Goal: Information Seeking & Learning: Check status

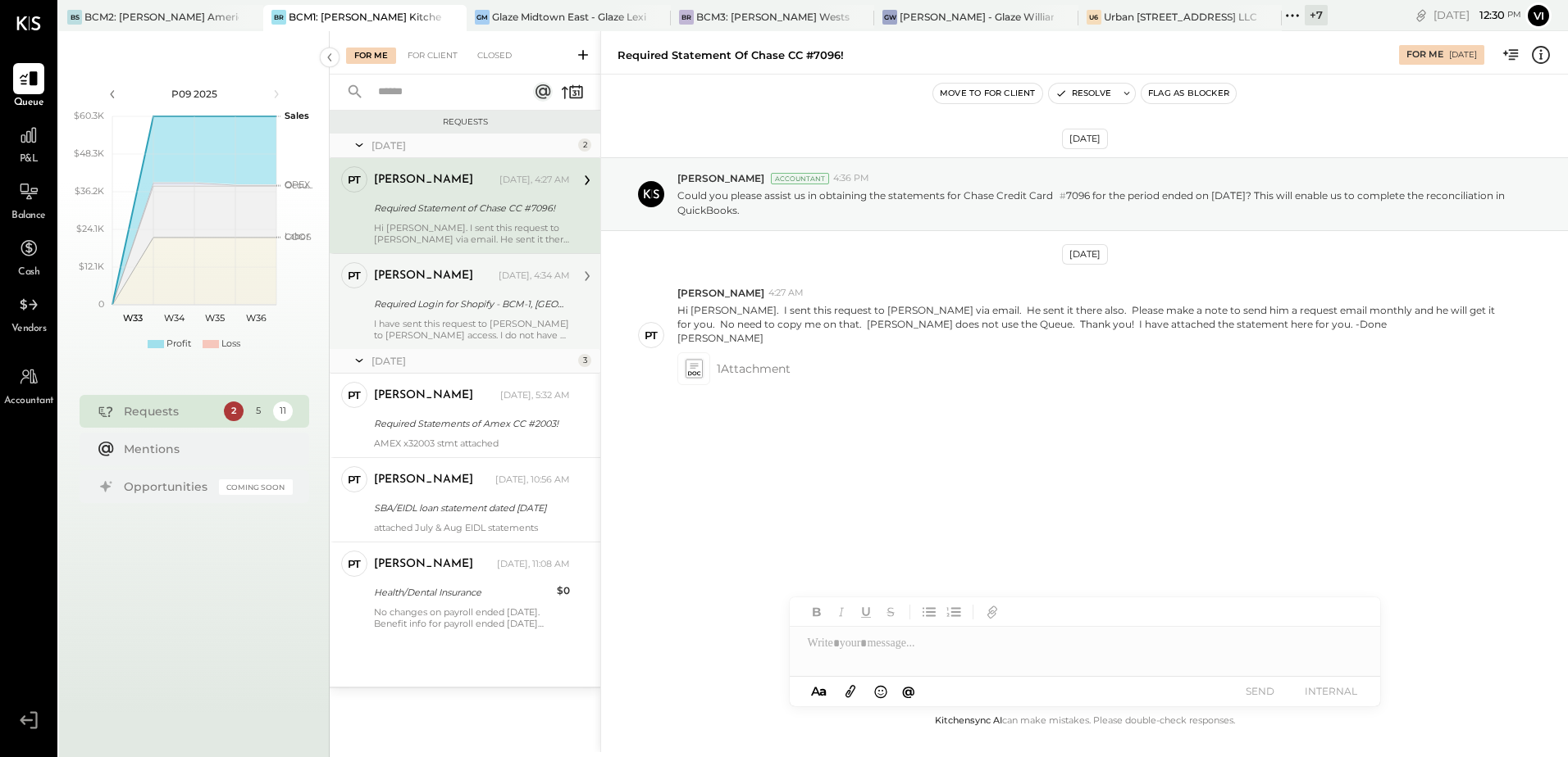
click at [436, 305] on div "Required Login for Shopify - BCM-1, [GEOGRAPHIC_DATA]!" at bounding box center [469, 303] width 191 height 16
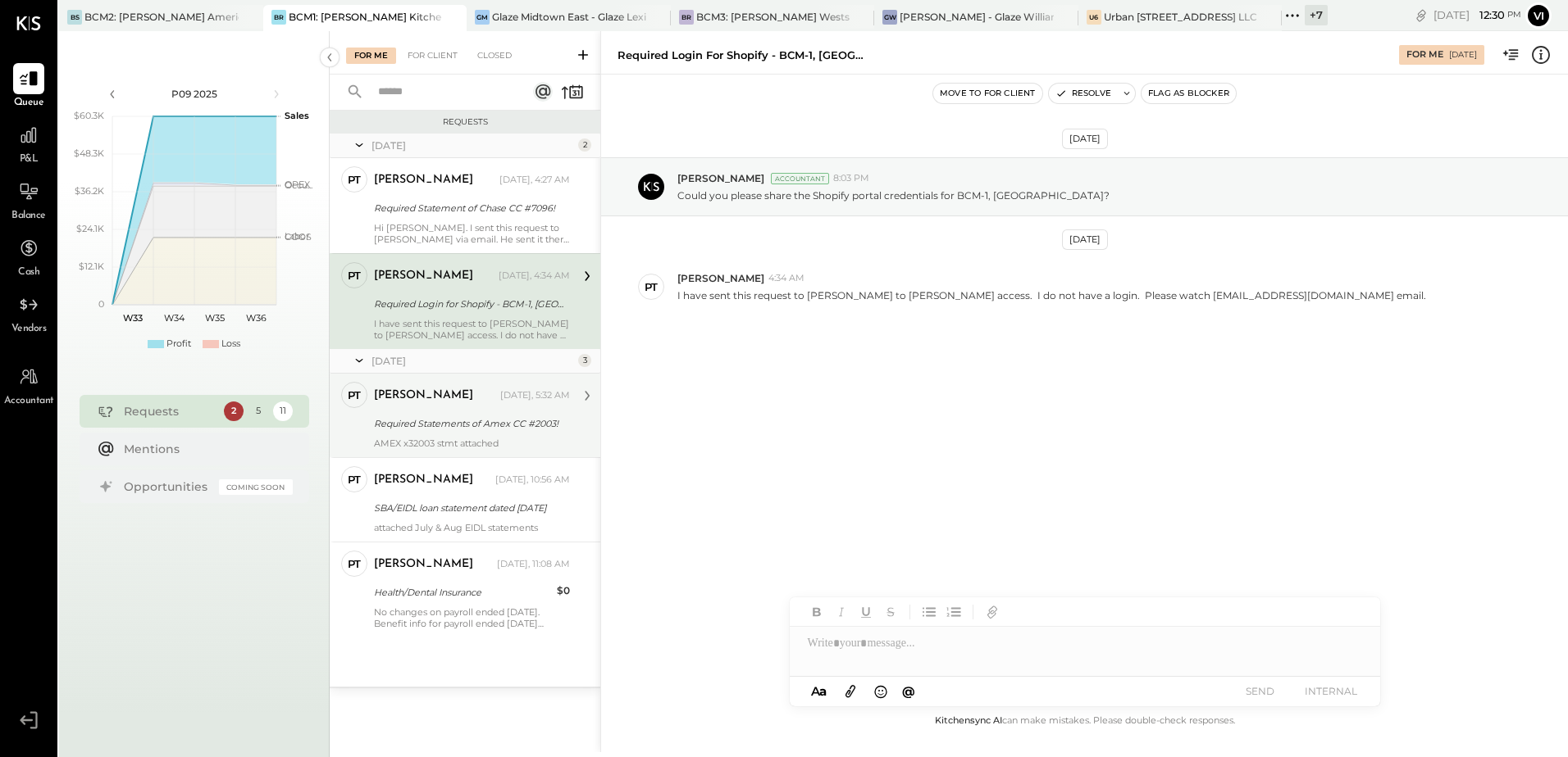
click at [462, 421] on div "Required Statements of Amex CC #2003!" at bounding box center [469, 423] width 191 height 16
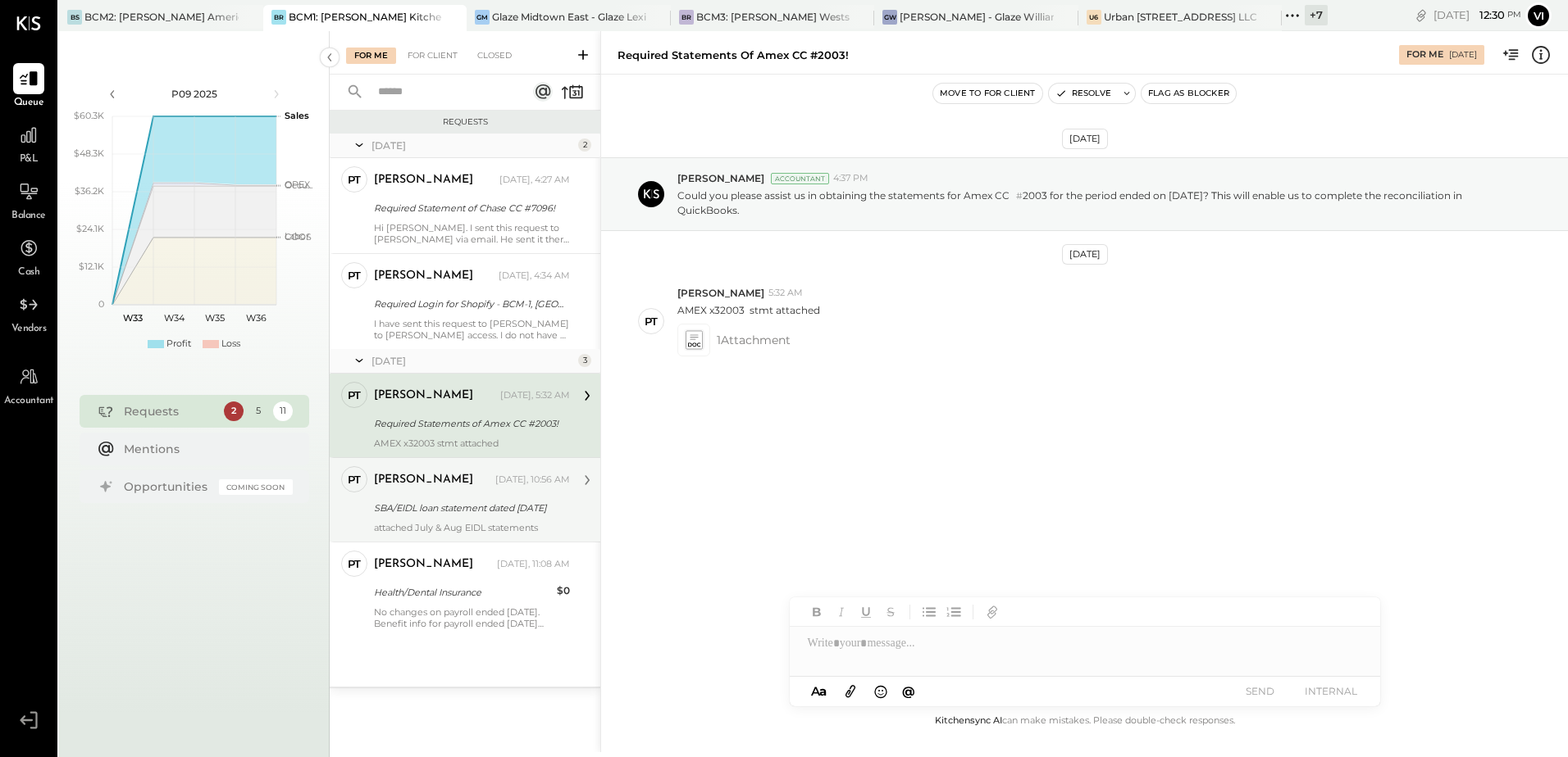
click at [477, 513] on div "SBA/EIDL loan statement dated [DATE]" at bounding box center [469, 508] width 191 height 16
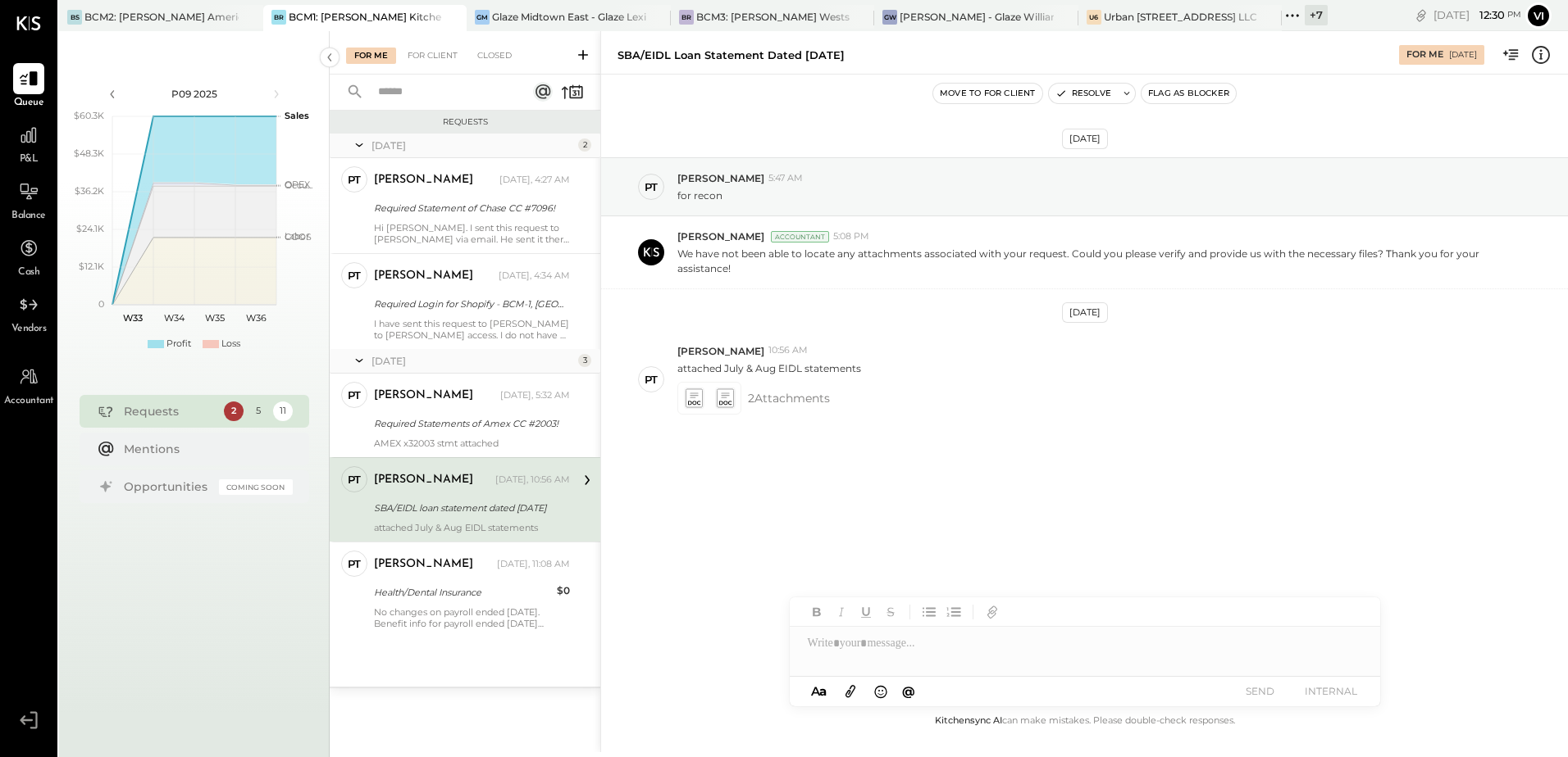
click at [426, 644] on div "[DATE] 2 PT [PERSON_NAME] Accountant [PERSON_NAME] [DATE], 4:27 AM Required Sta…" at bounding box center [464, 410] width 270 height 553
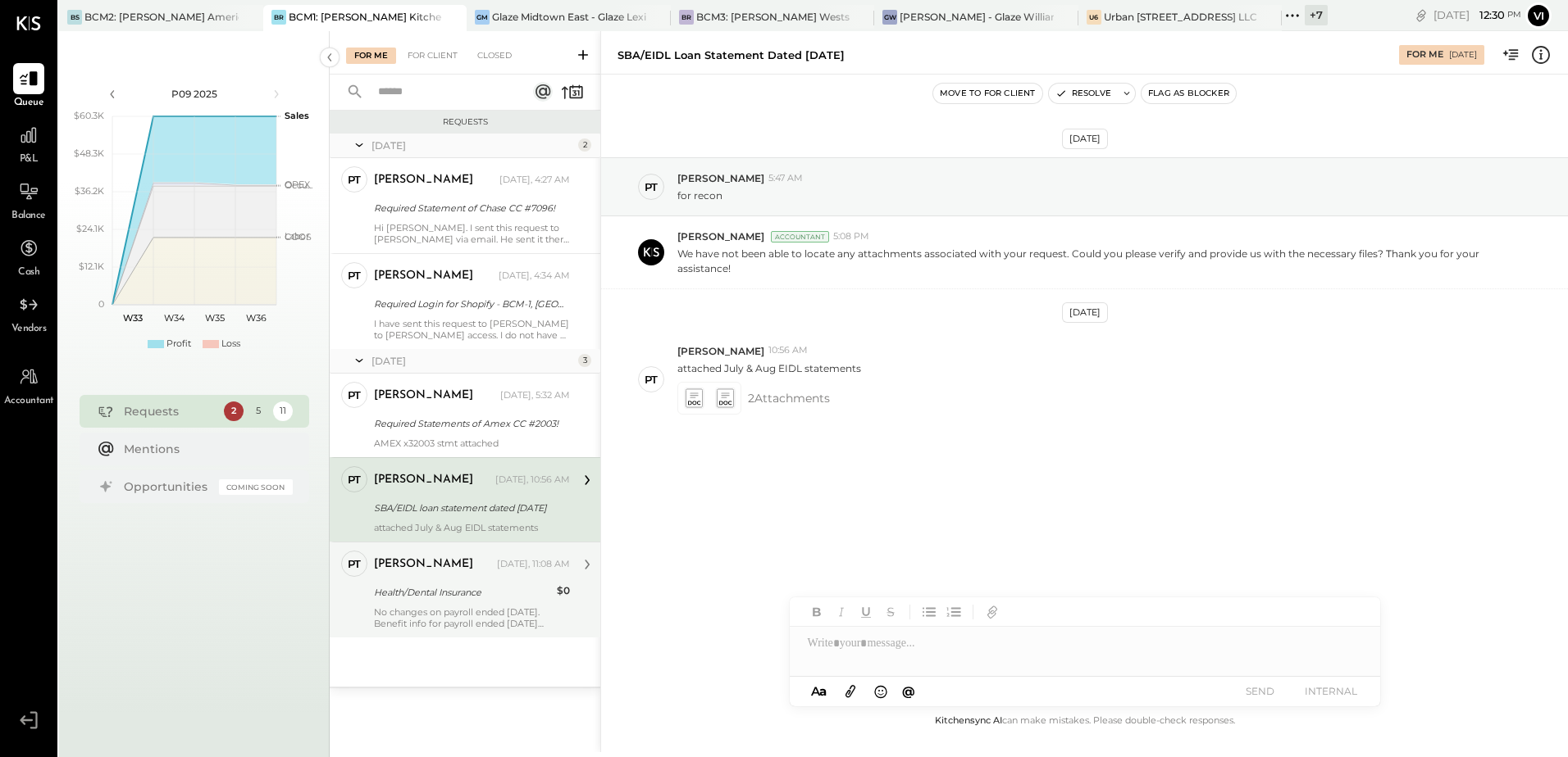
click at [460, 594] on div "Health/Dental Insurance" at bounding box center [462, 592] width 178 height 16
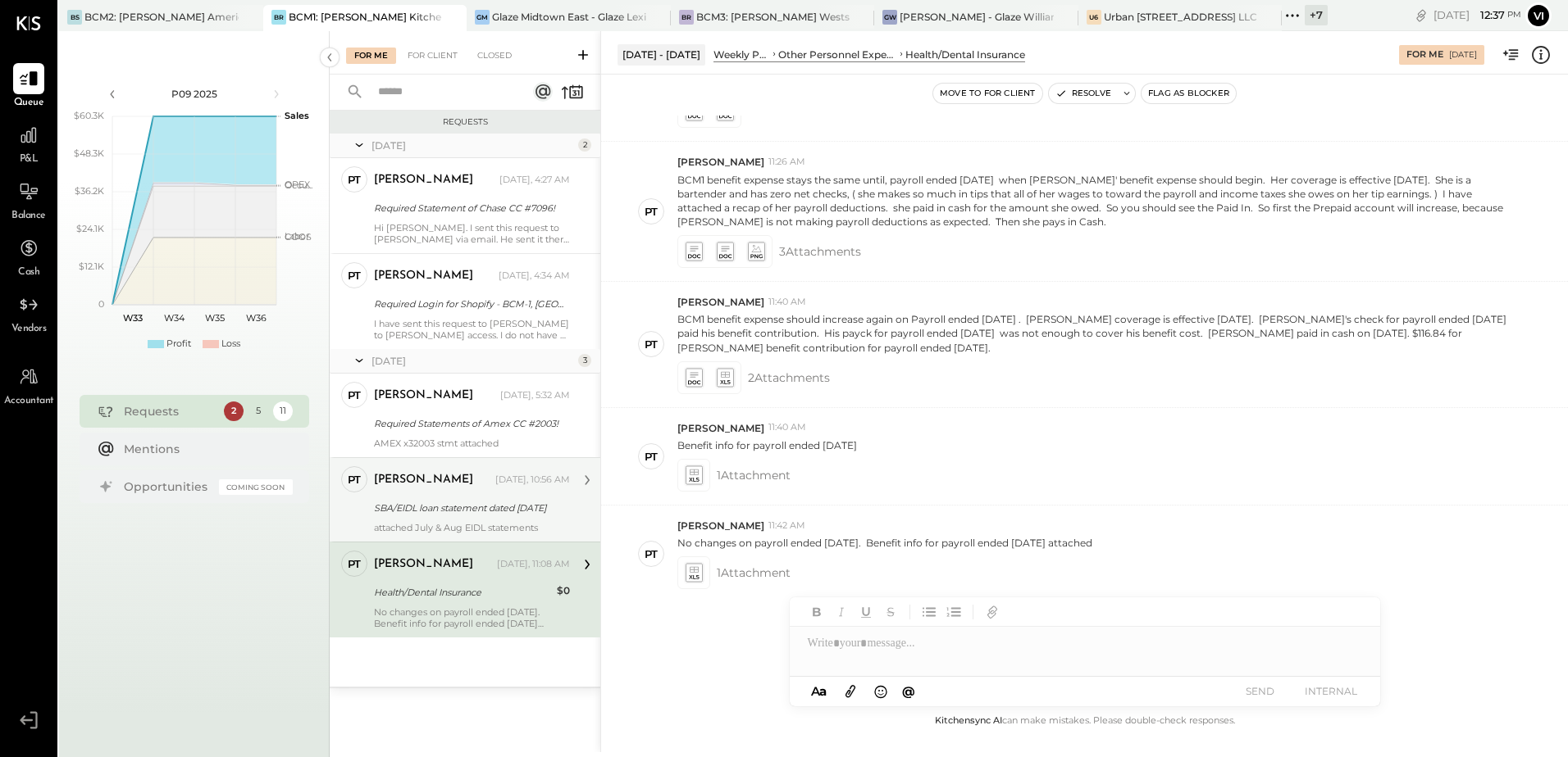
click at [406, 477] on div "[PERSON_NAME]" at bounding box center [423, 479] width 99 height 16
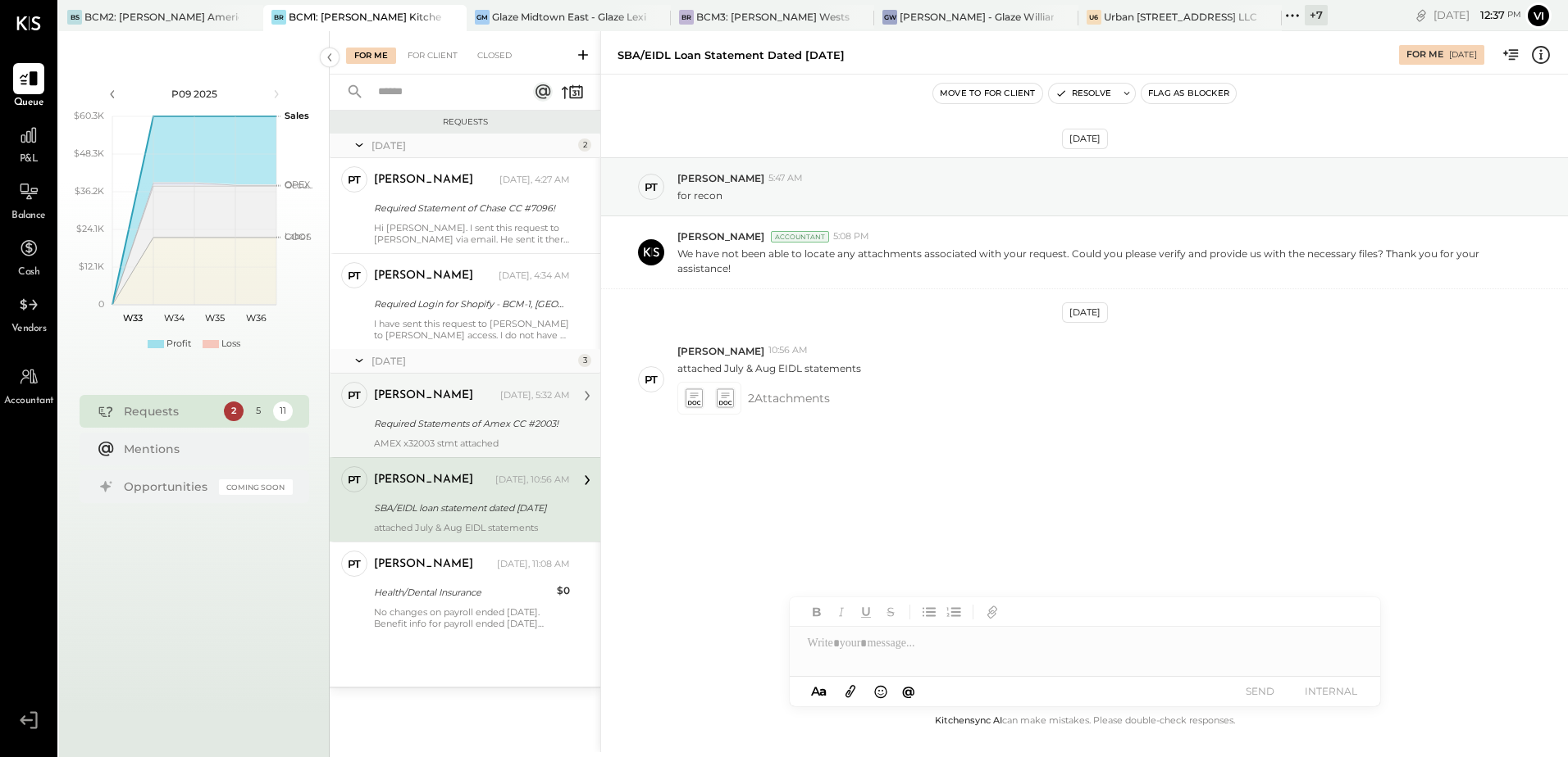
click at [438, 408] on div "[PERSON_NAME] [DATE], 5:32 AM" at bounding box center [472, 396] width 196 height 28
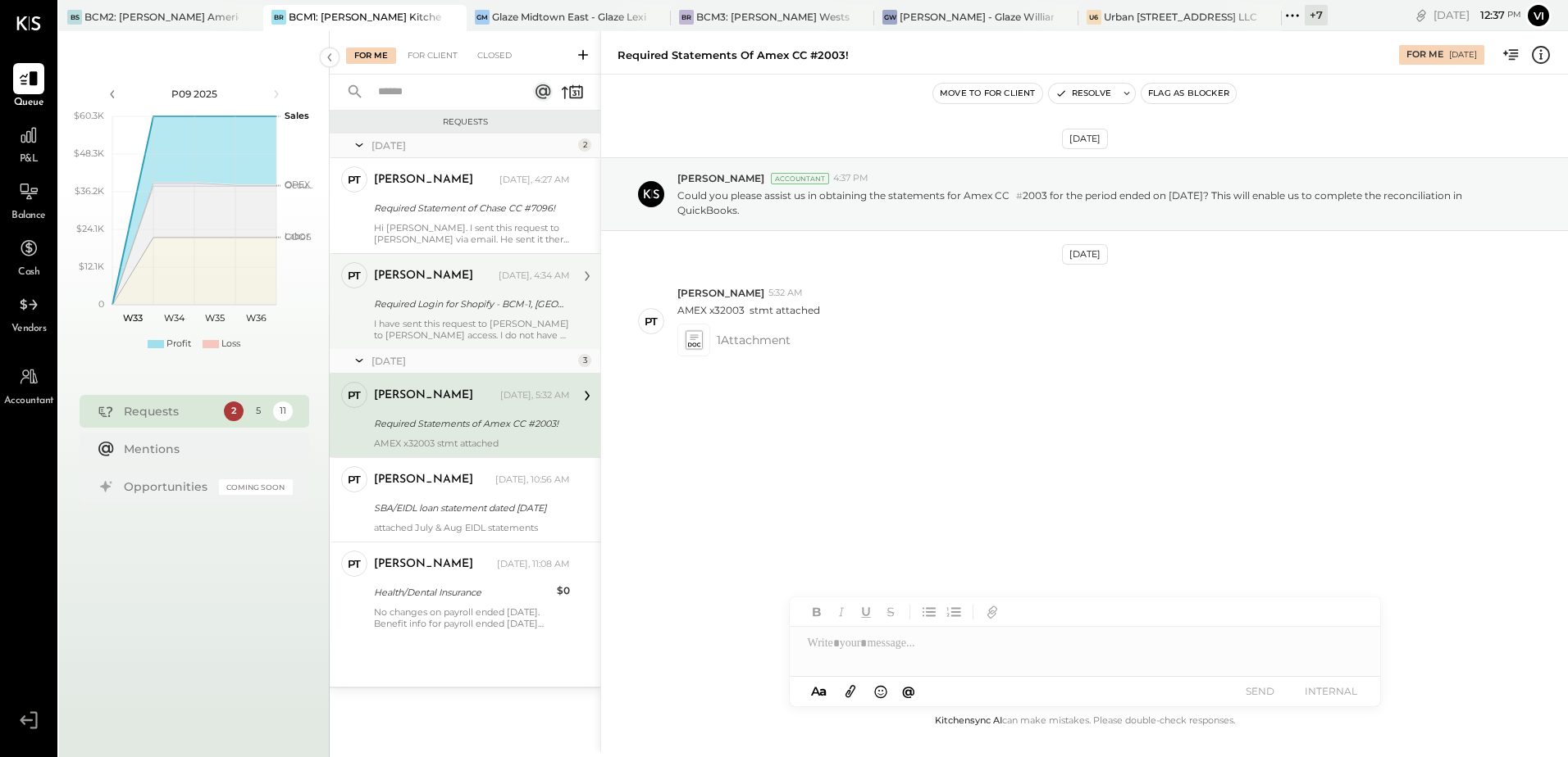
click at [450, 318] on div "I have sent this request to [PERSON_NAME] to [PERSON_NAME] access. I do not hav…" at bounding box center [472, 329] width 196 height 23
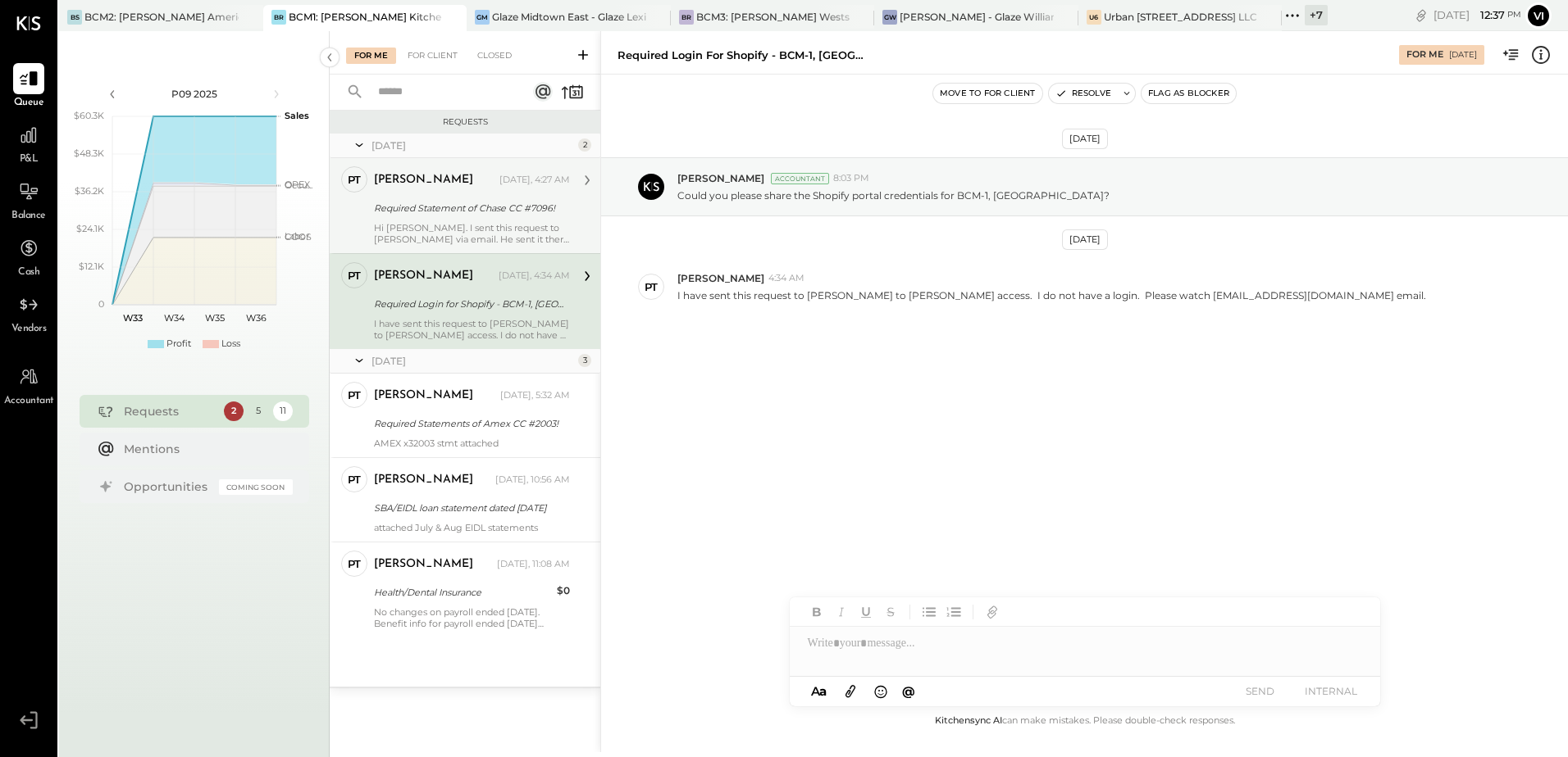
click at [470, 242] on div "Hi [PERSON_NAME]. I sent this request to [PERSON_NAME] via email. He sent it th…" at bounding box center [472, 234] width 196 height 23
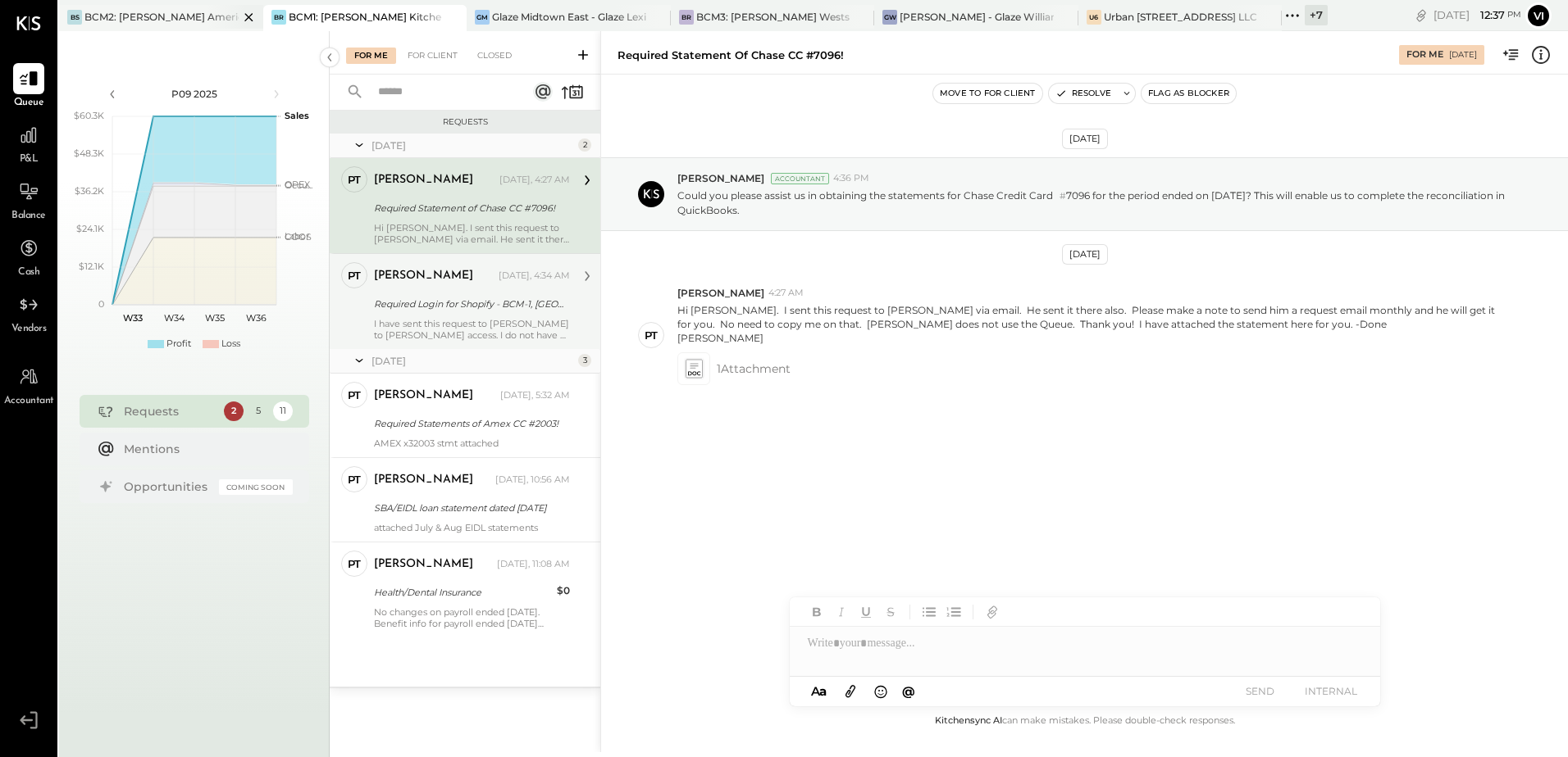
click at [150, 19] on div "BCM2: [PERSON_NAME] American Cooking" at bounding box center [162, 16] width 154 height 14
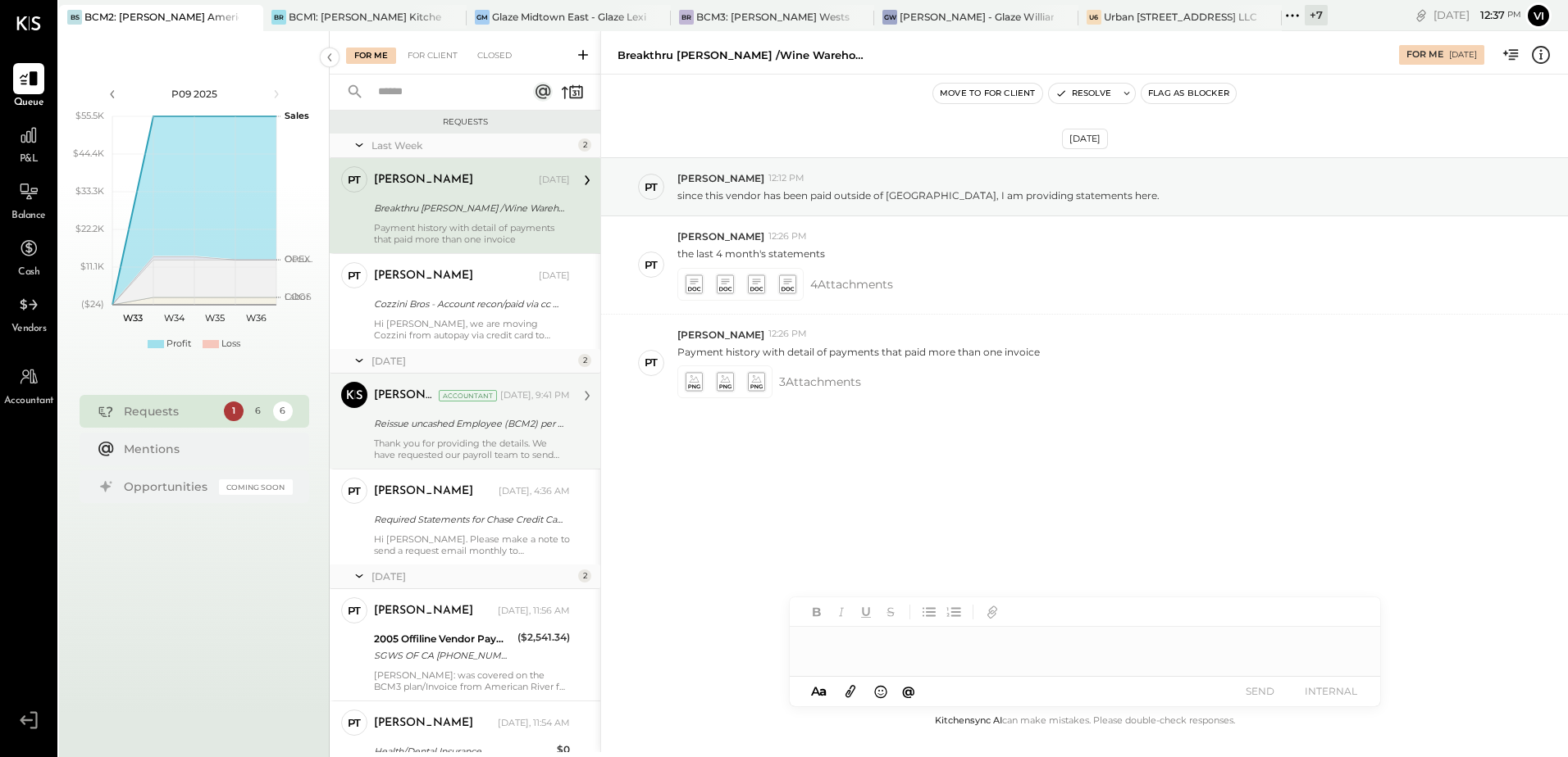
click at [405, 417] on div "Reissue uncashed Employee (BCM2) per ADP refund" at bounding box center [469, 423] width 191 height 16
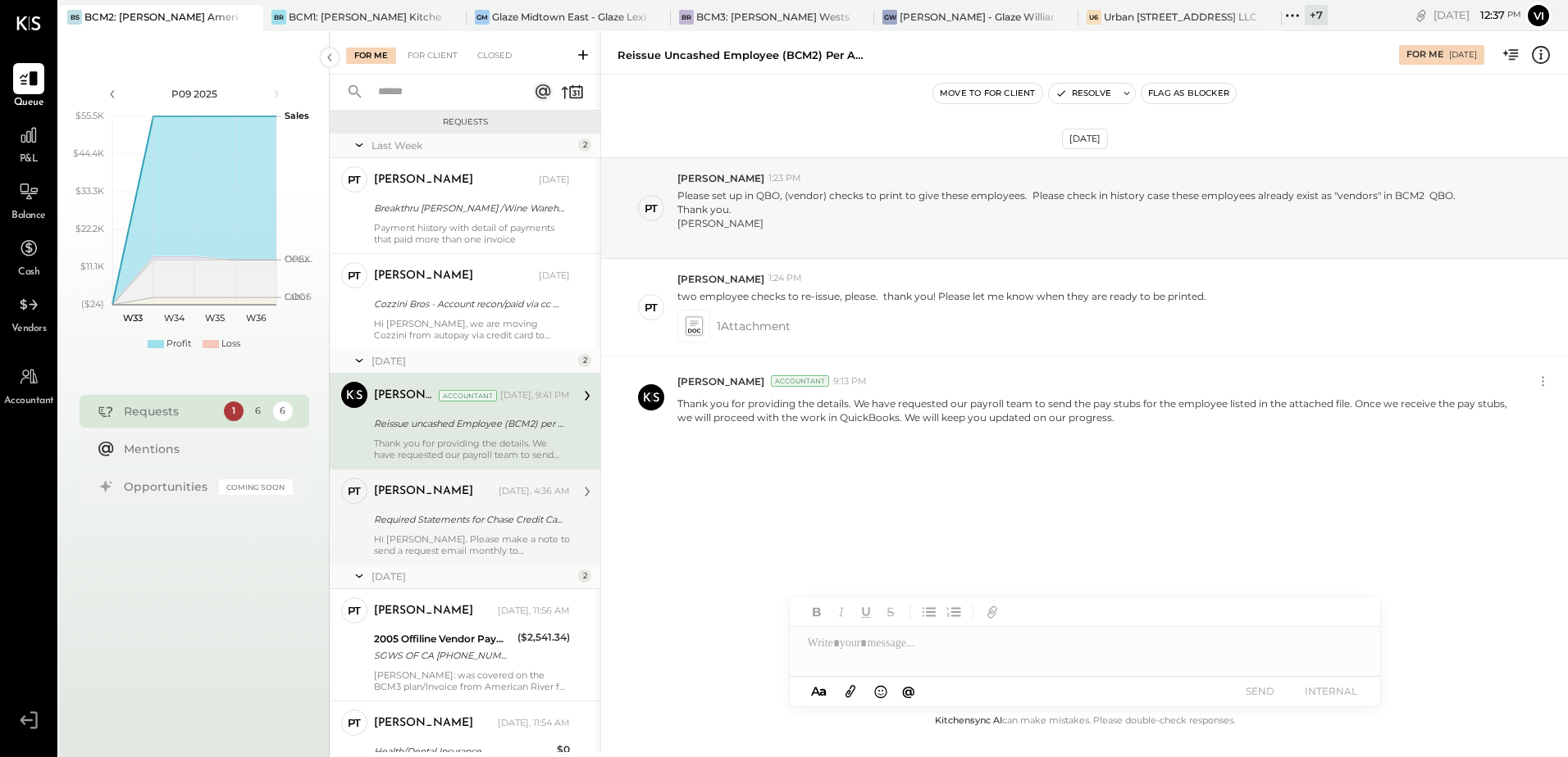
click at [397, 507] on div "[PERSON_NAME] [DATE], 4:36 AM Required Statements for Chase Credit Card# 3188 f…" at bounding box center [472, 516] width 196 height 79
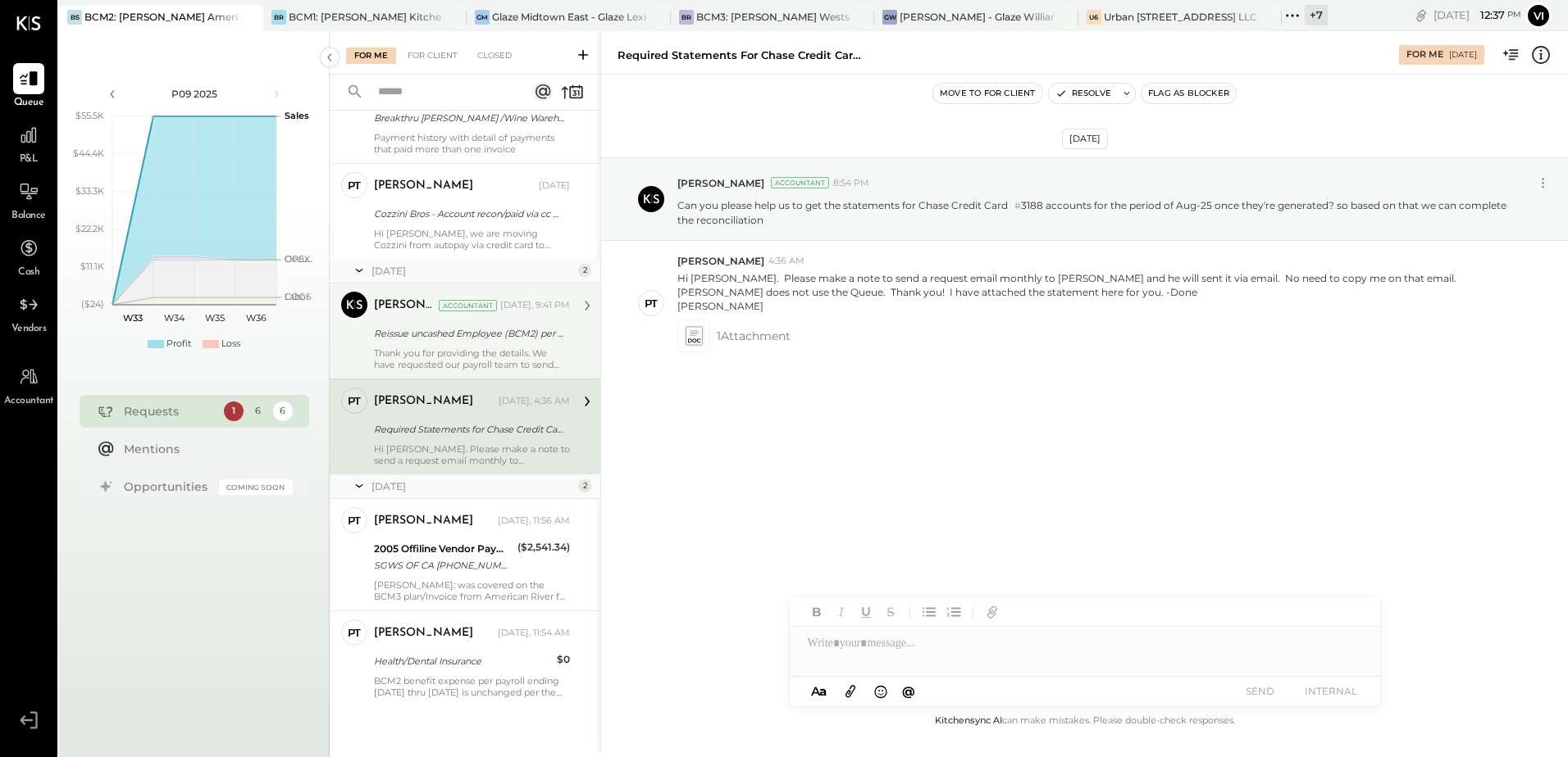
scroll to position [91, 0]
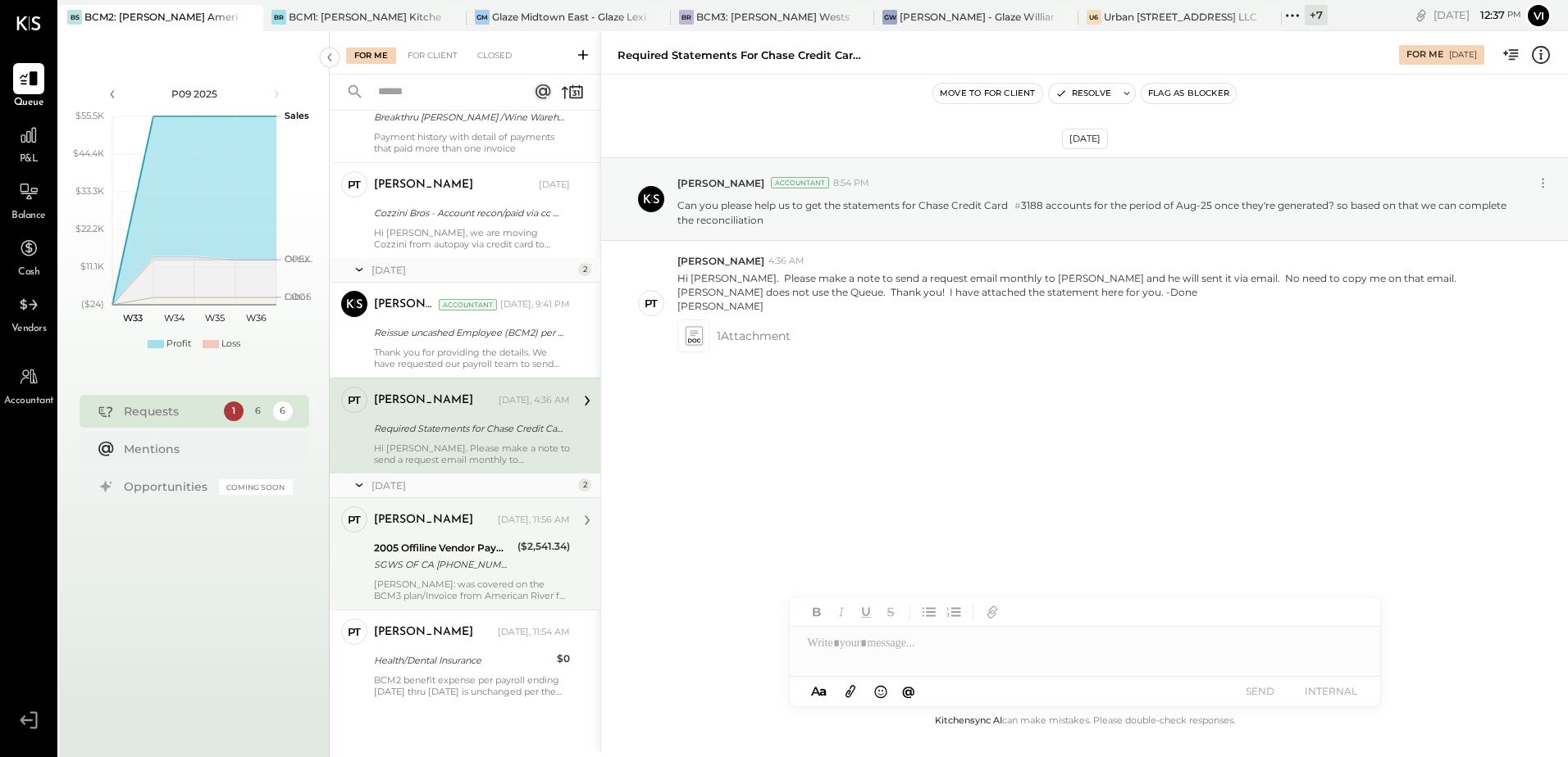
click at [453, 510] on div "[PERSON_NAME] [DATE], 11:56 AM" at bounding box center [472, 520] width 196 height 23
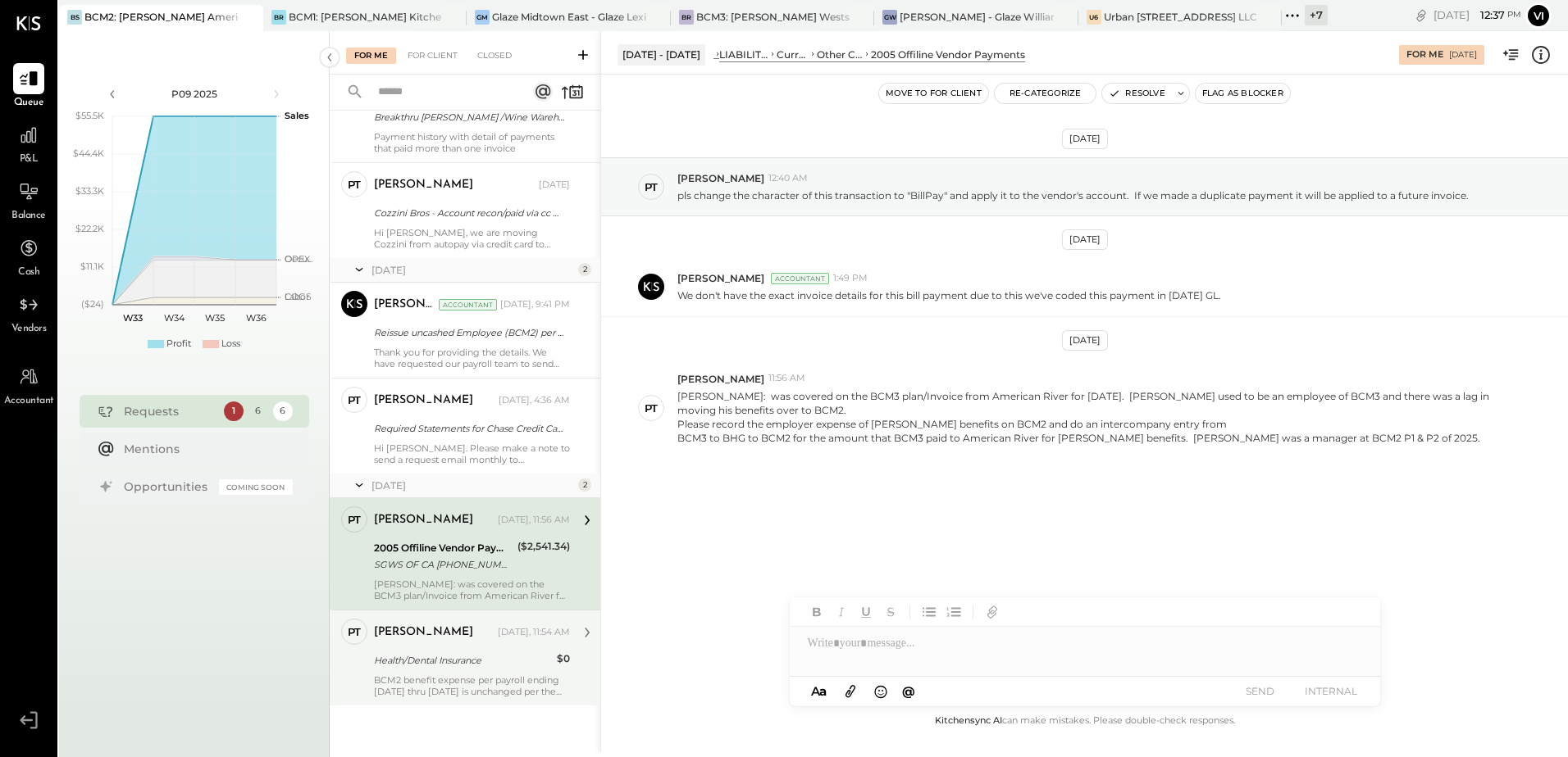
click at [462, 665] on div "Health/Dental Insurance" at bounding box center [462, 660] width 178 height 16
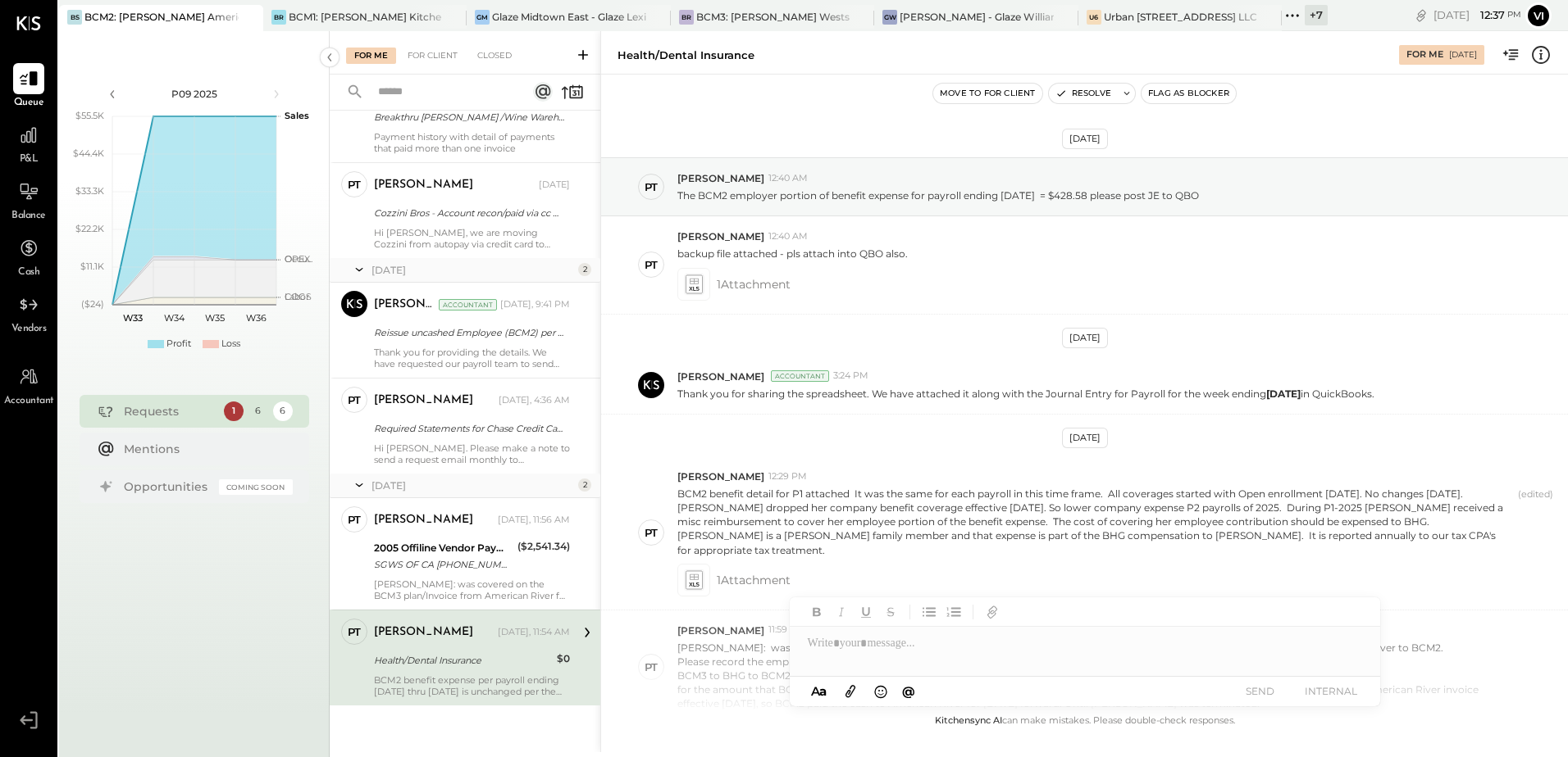
scroll to position [418, 0]
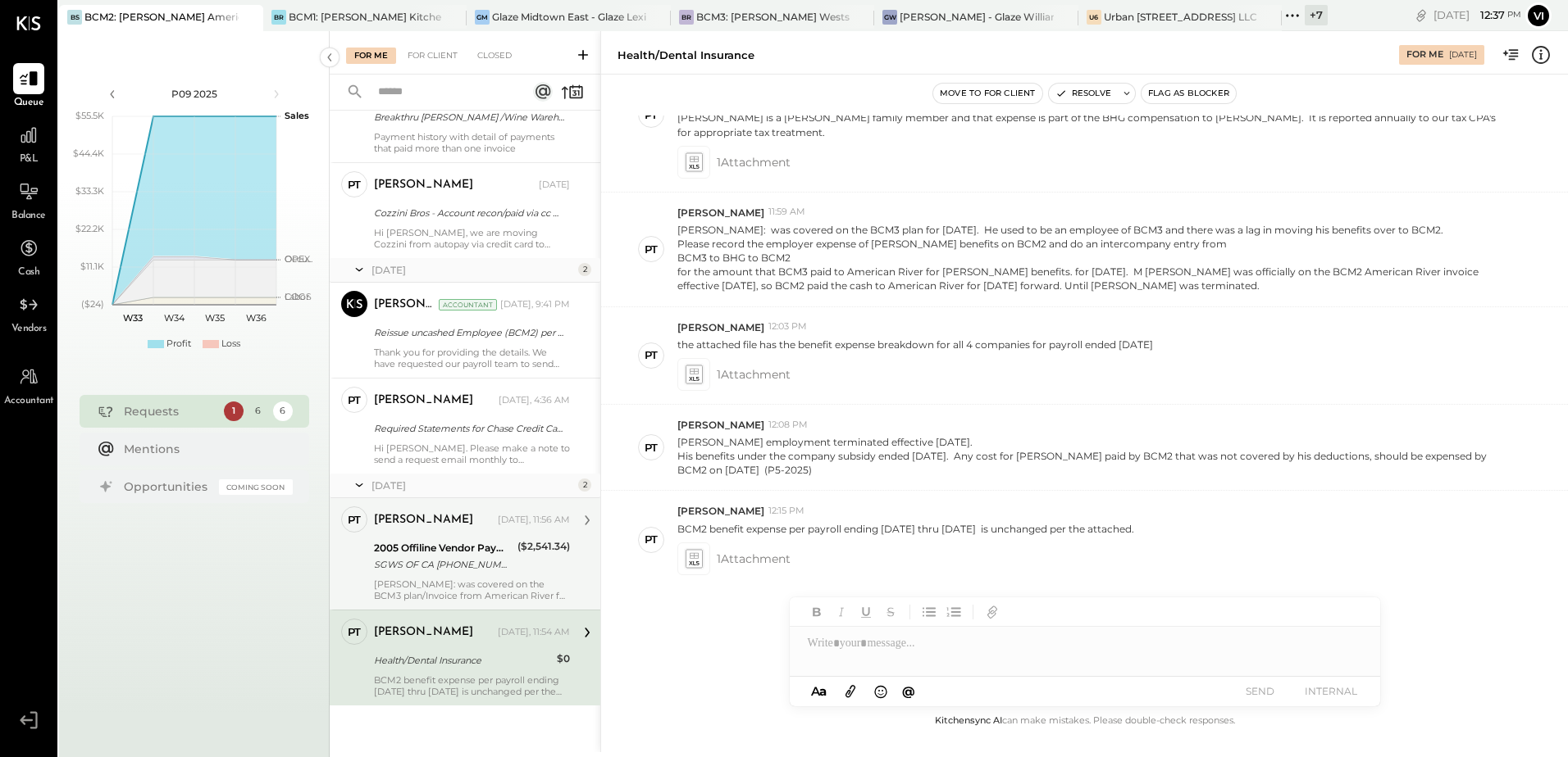
click at [455, 583] on div "[PERSON_NAME]: was covered on the BCM3 plan/Invoice from American River for [DA…" at bounding box center [472, 590] width 196 height 23
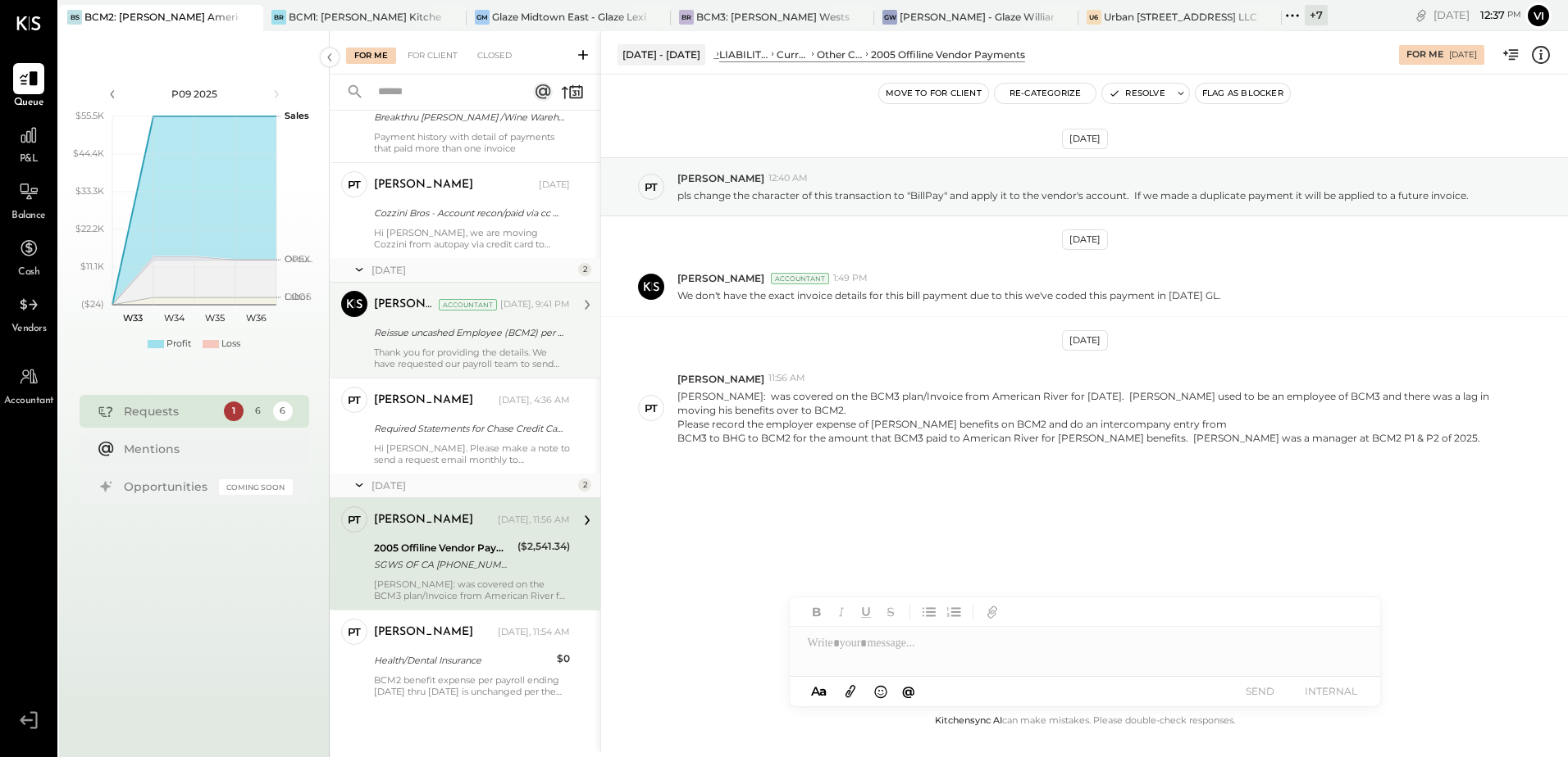
click at [455, 334] on div "Reissue uncashed Employee (BCM2) per ADP refund" at bounding box center [469, 332] width 191 height 16
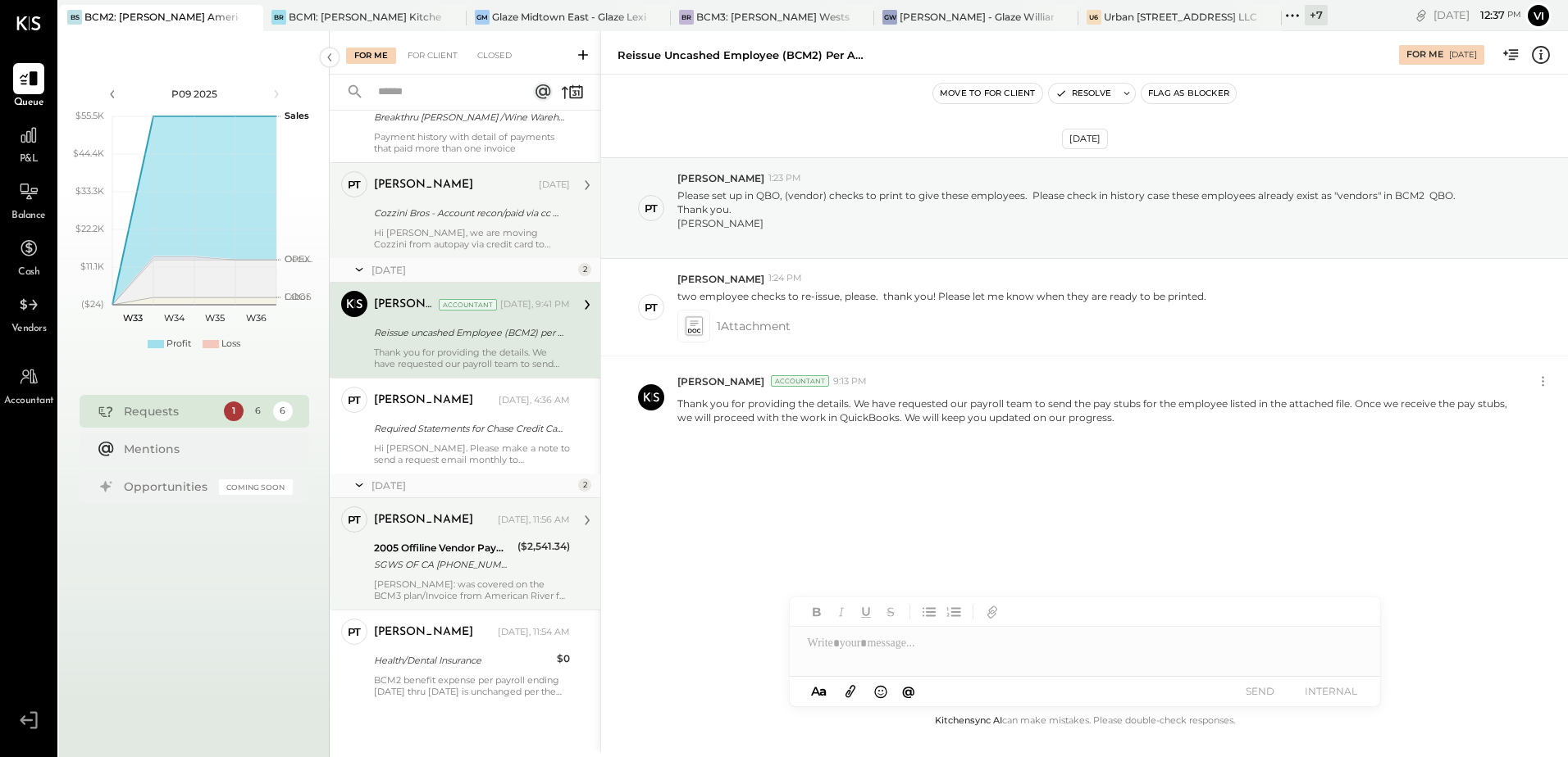
click at [475, 224] on div "[PERSON_NAME] [DATE] Cozzini Bros - Account recon/paid via cc moving to MEEP Hi…" at bounding box center [472, 210] width 196 height 79
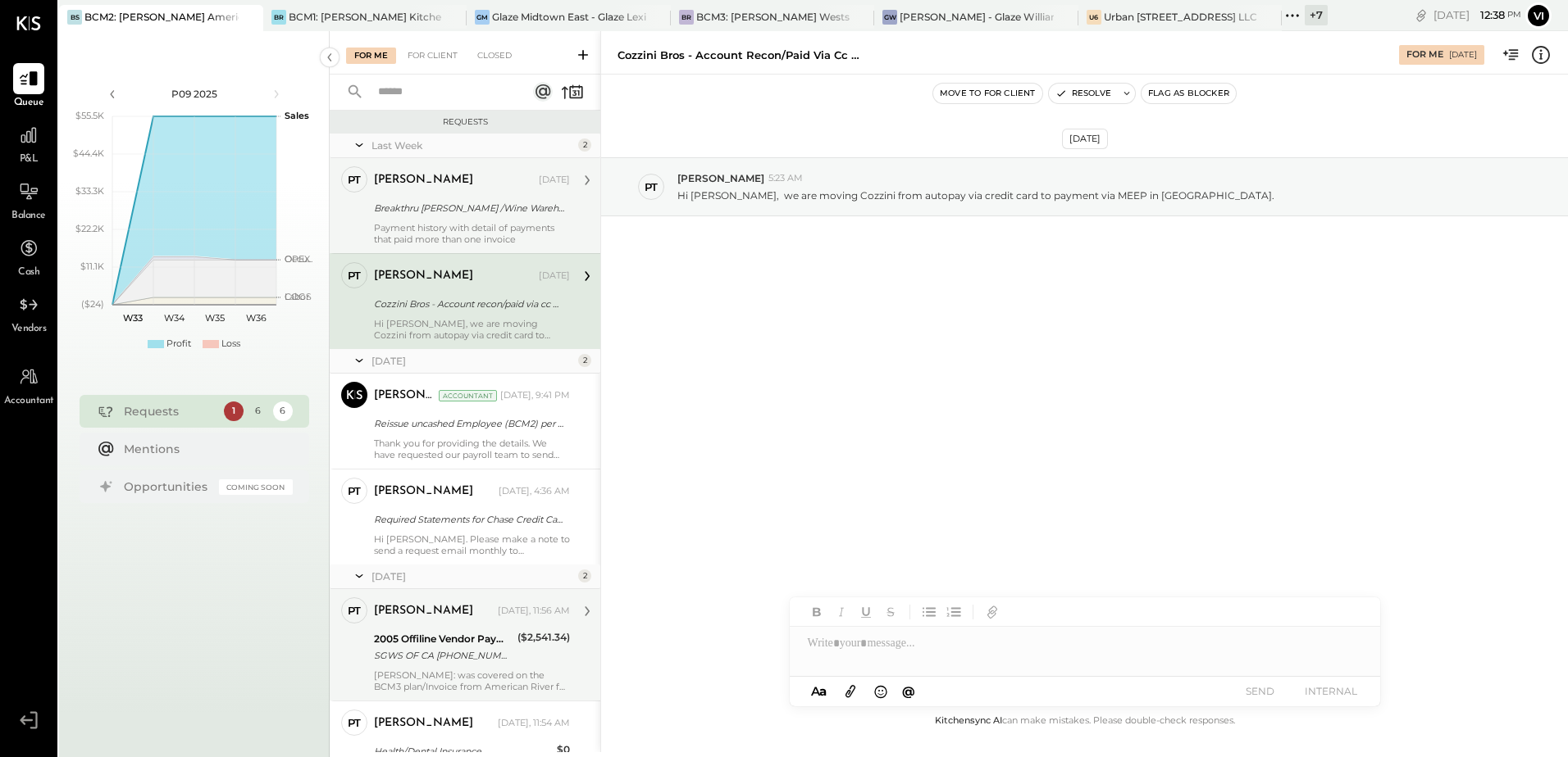
click at [472, 199] on div "Breakthru [PERSON_NAME] /Wine Warehouse - vendor statements" at bounding box center [469, 208] width 191 height 20
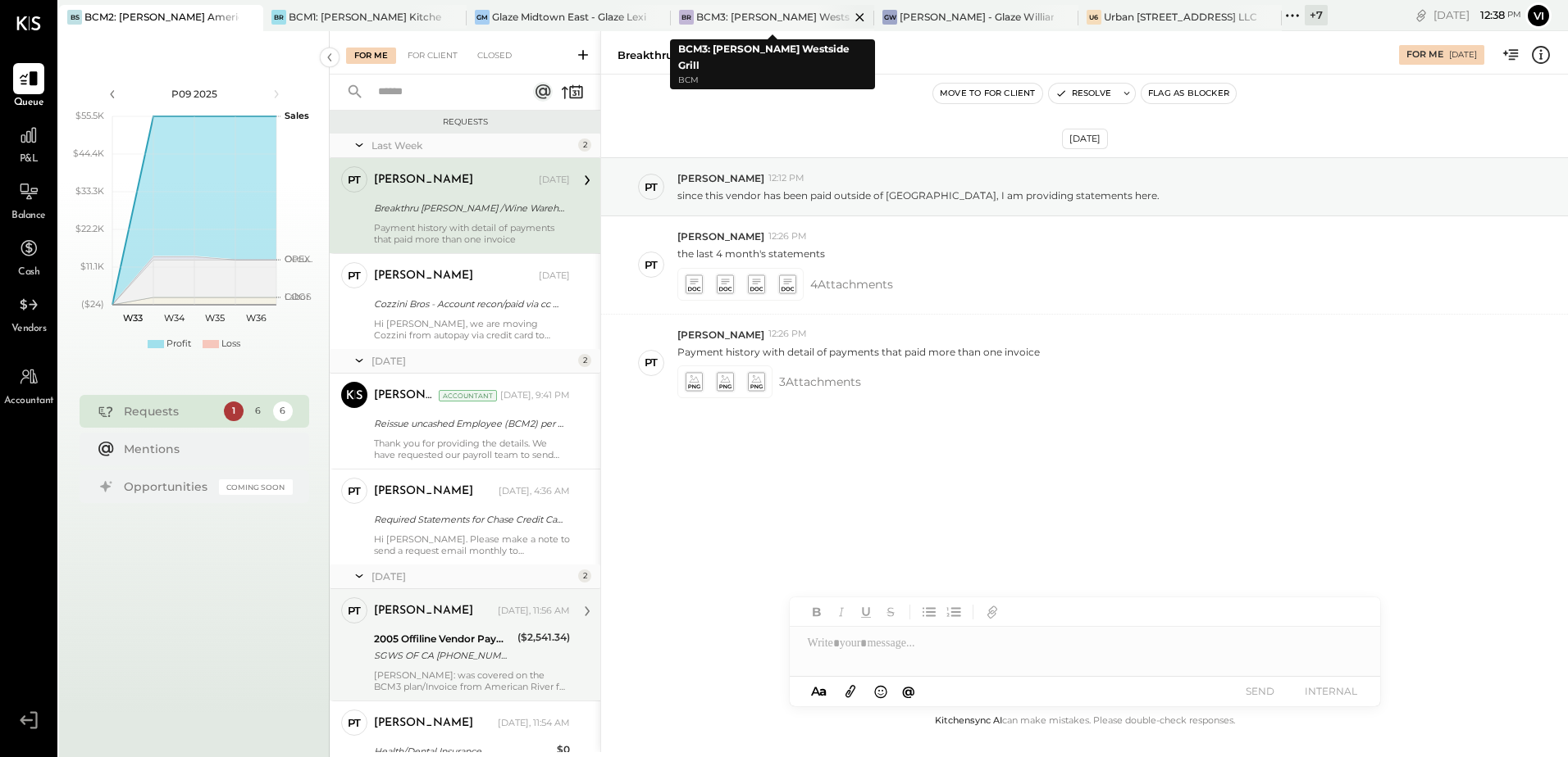
click at [745, 10] on div "BCM3: [PERSON_NAME] Westside Grill" at bounding box center [774, 16] width 154 height 14
